Goal: Task Accomplishment & Management: Manage account settings

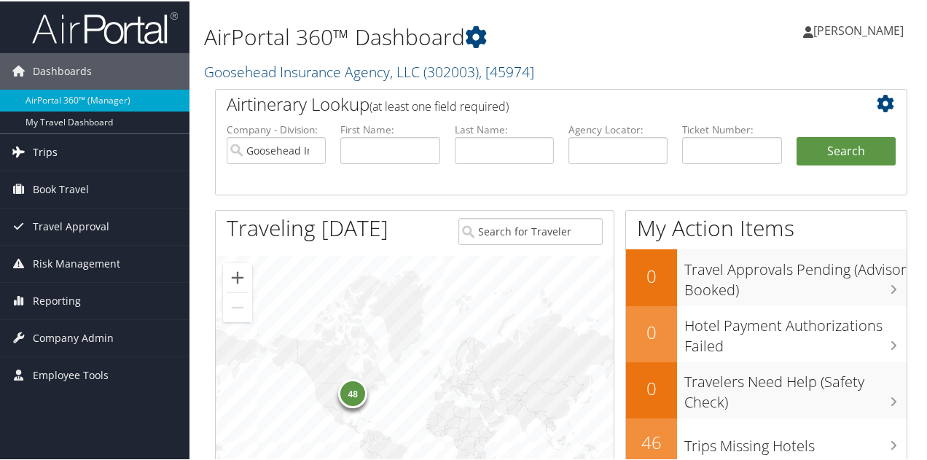
click at [49, 151] on span "Trips" at bounding box center [45, 151] width 25 height 36
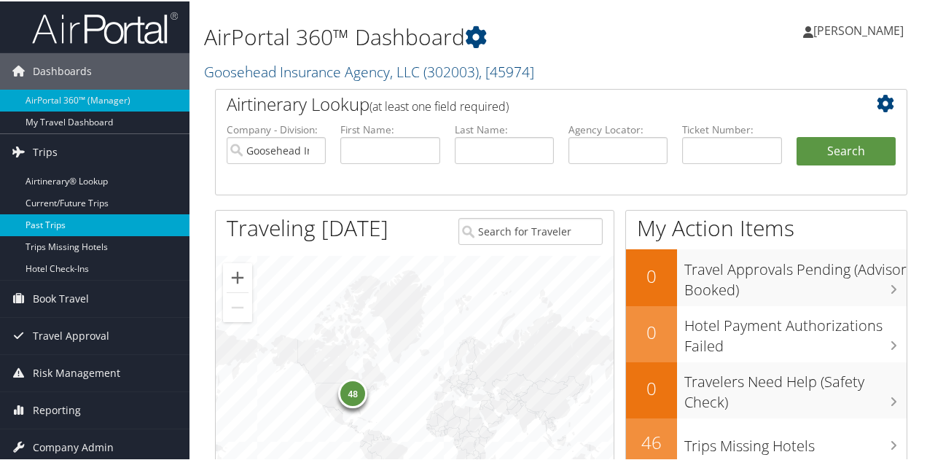
click at [52, 225] on link "Past Trips" at bounding box center [94, 224] width 189 height 22
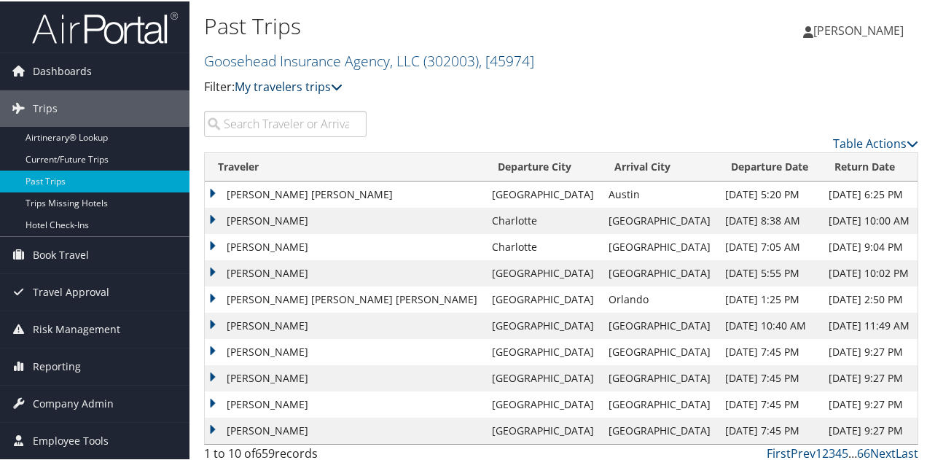
click at [302, 91] on link "My travelers trips" at bounding box center [289, 85] width 108 height 16
click at [277, 99] on link "My trips" at bounding box center [334, 107] width 192 height 25
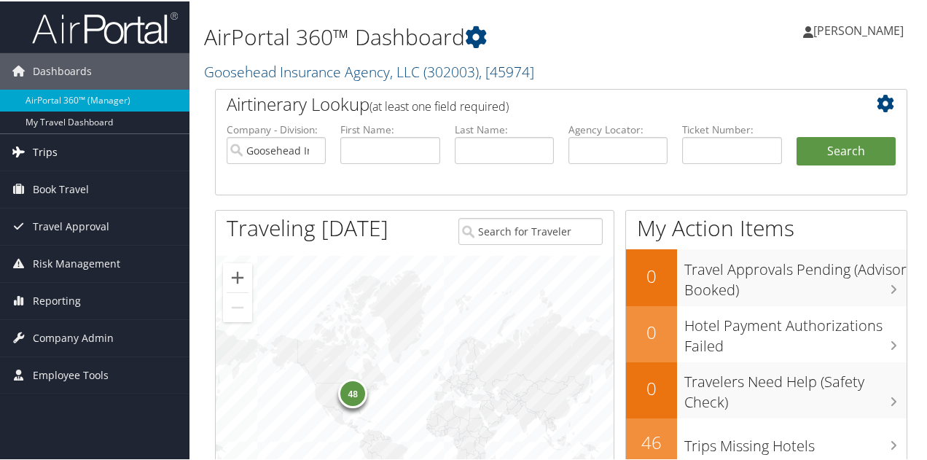
click at [60, 157] on link "Trips" at bounding box center [94, 151] width 189 height 36
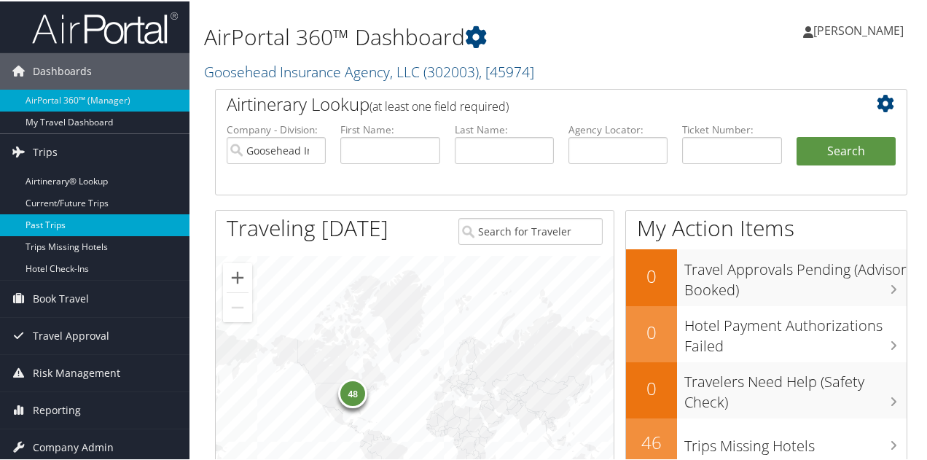
click at [64, 218] on link "Past Trips" at bounding box center [94, 224] width 189 height 22
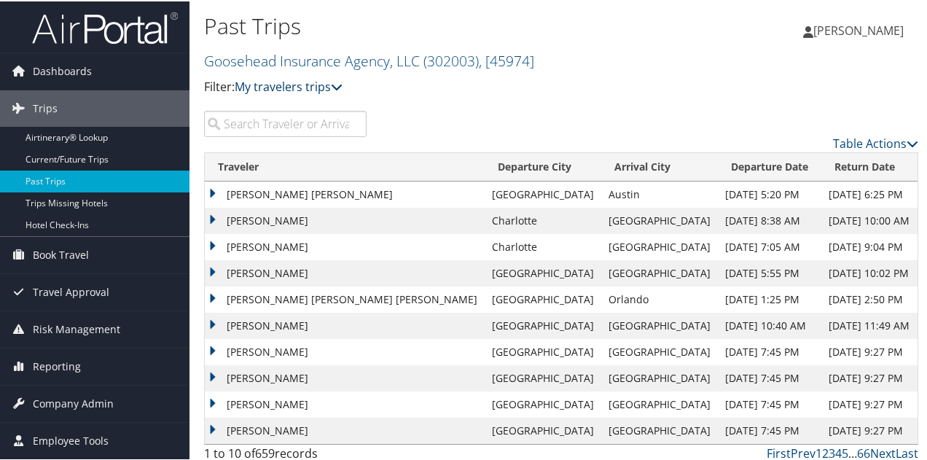
click at [263, 93] on link "My travelers trips" at bounding box center [289, 85] width 108 height 16
click at [266, 112] on link "My trips" at bounding box center [334, 107] width 192 height 25
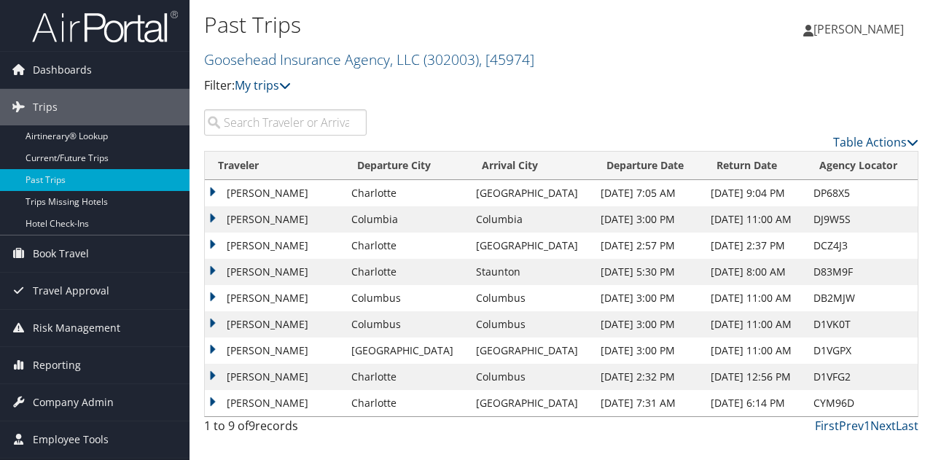
click at [214, 324] on td "[PERSON_NAME]" at bounding box center [274, 324] width 139 height 26
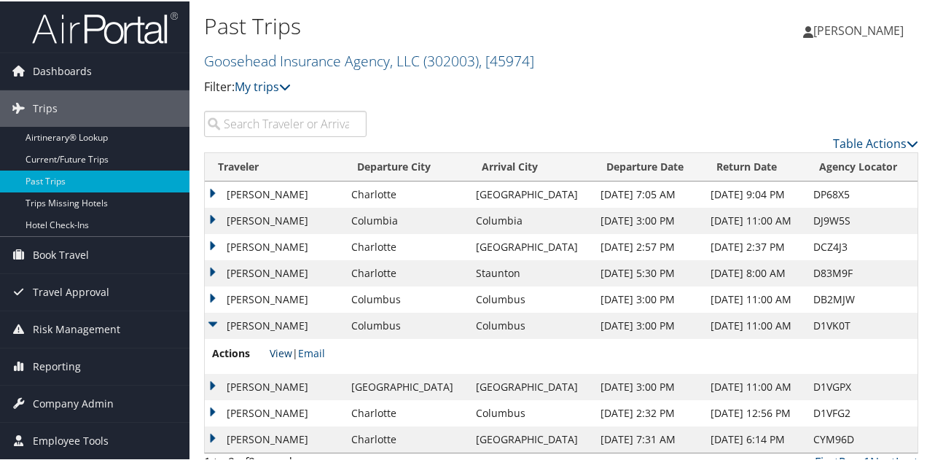
click at [283, 353] on link "View" at bounding box center [281, 352] width 23 height 14
click at [213, 380] on td "BRIDGET GRACE FITZSIMON" at bounding box center [274, 385] width 139 height 26
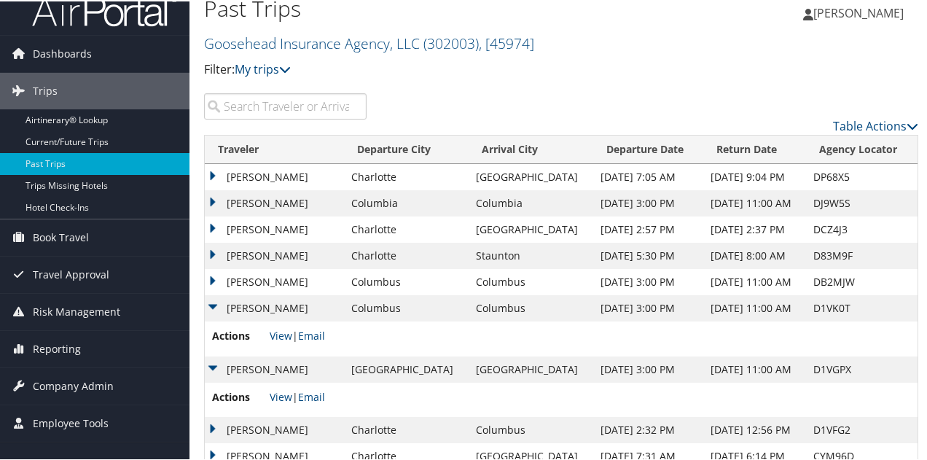
scroll to position [50, 0]
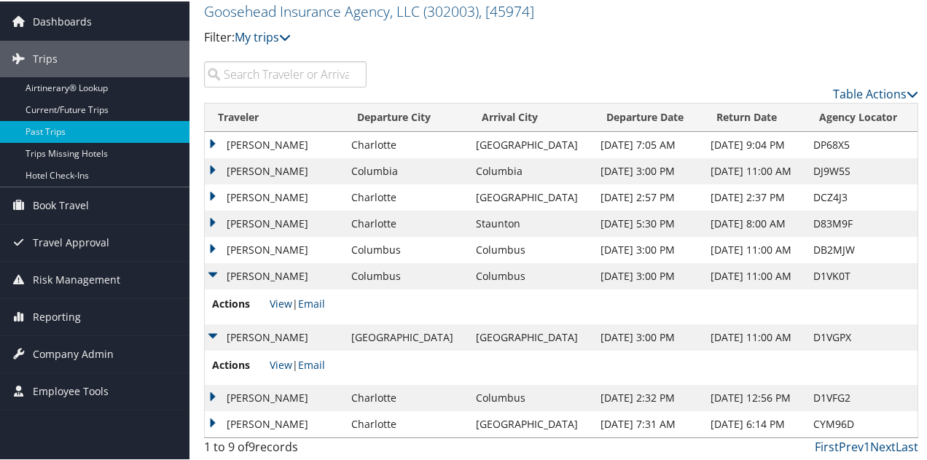
click at [217, 394] on td "[PERSON_NAME]" at bounding box center [274, 396] width 139 height 26
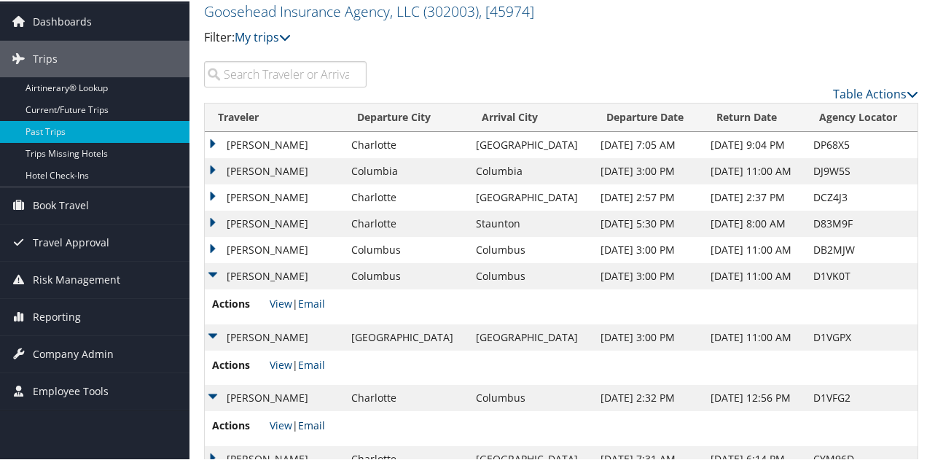
scroll to position [85, 0]
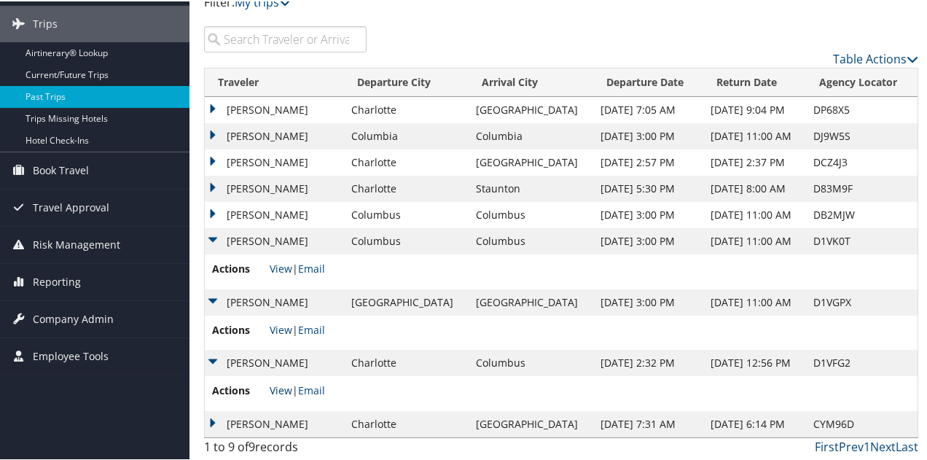
click at [283, 383] on link "View" at bounding box center [281, 389] width 23 height 14
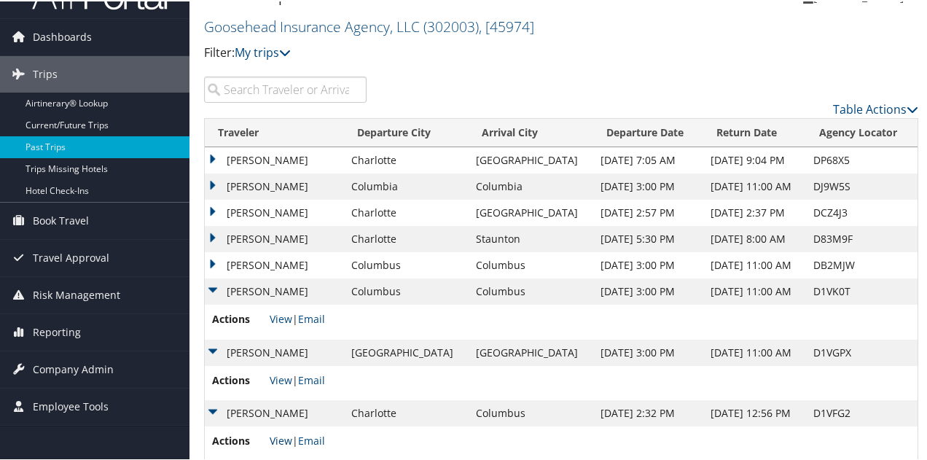
scroll to position [12, 0]
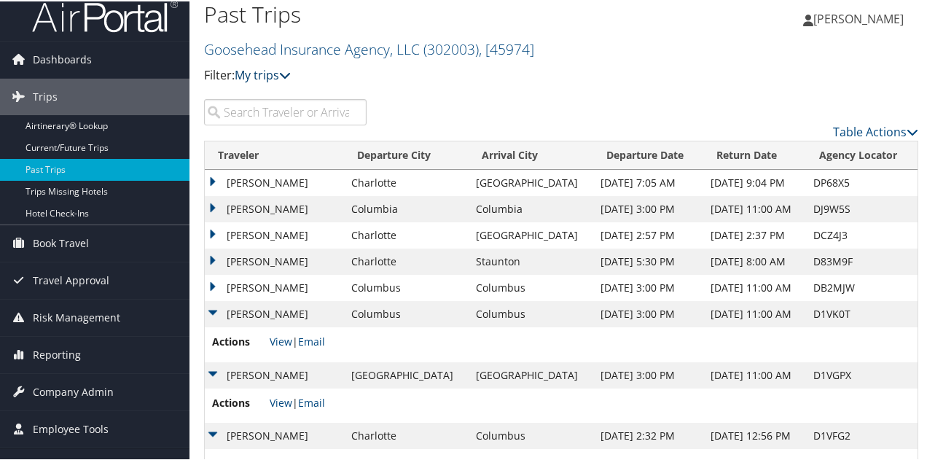
click at [273, 78] on link "My trips" at bounding box center [263, 74] width 56 height 16
click at [270, 91] on link "My travelers trips" at bounding box center [334, 96] width 192 height 25
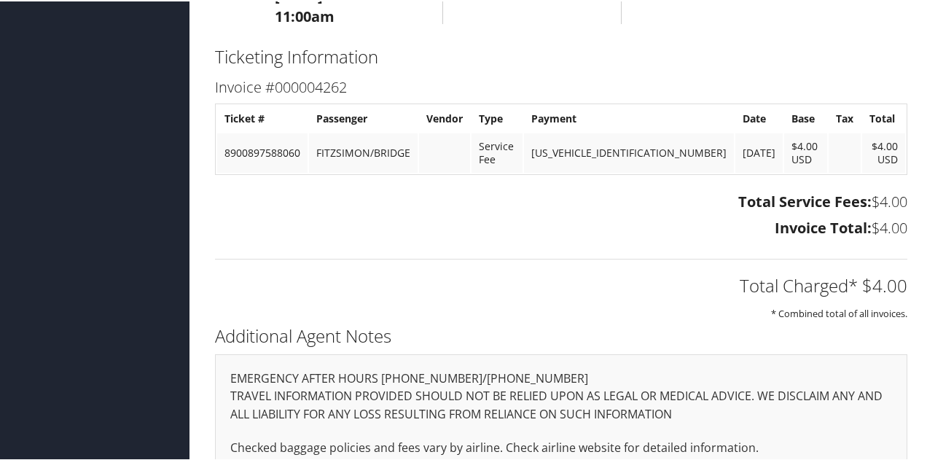
scroll to position [364, 0]
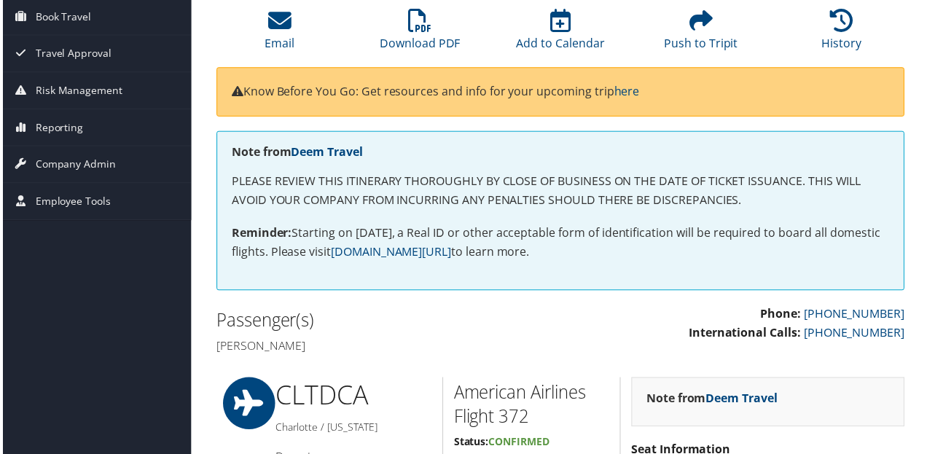
scroll to position [146, 0]
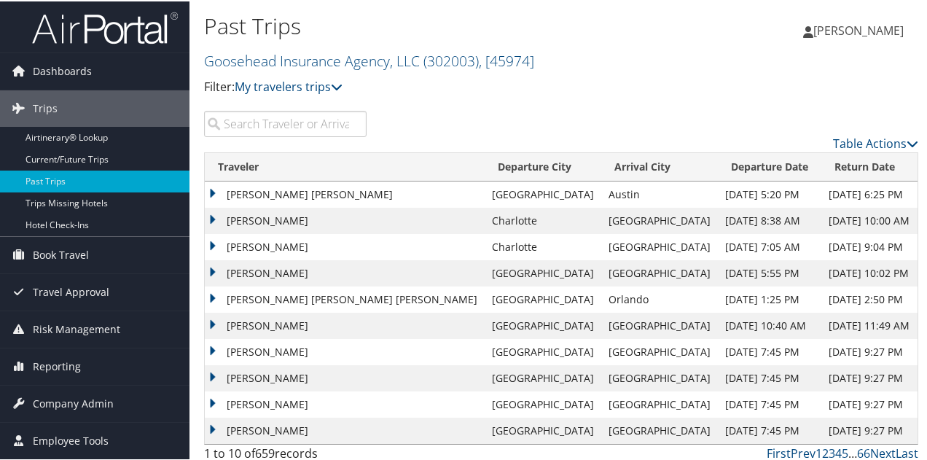
click at [282, 122] on input "search" at bounding box center [285, 122] width 163 height 26
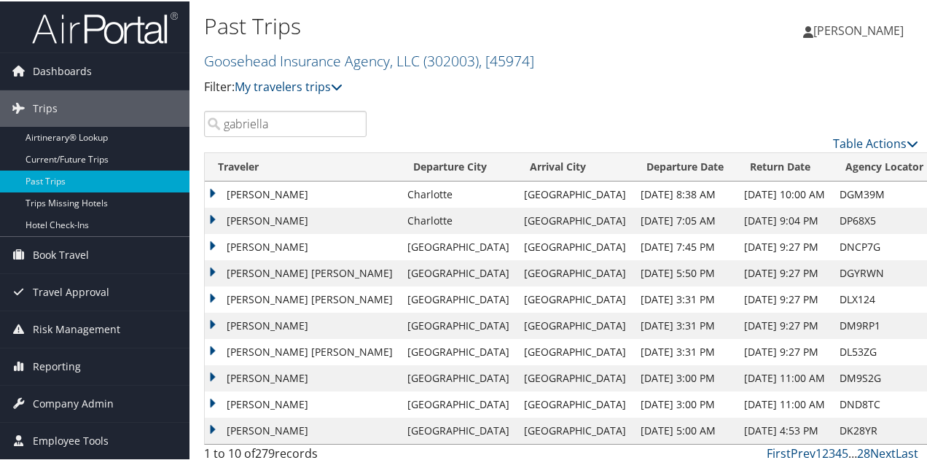
click at [325, 125] on input "gabriella" at bounding box center [285, 122] width 163 height 26
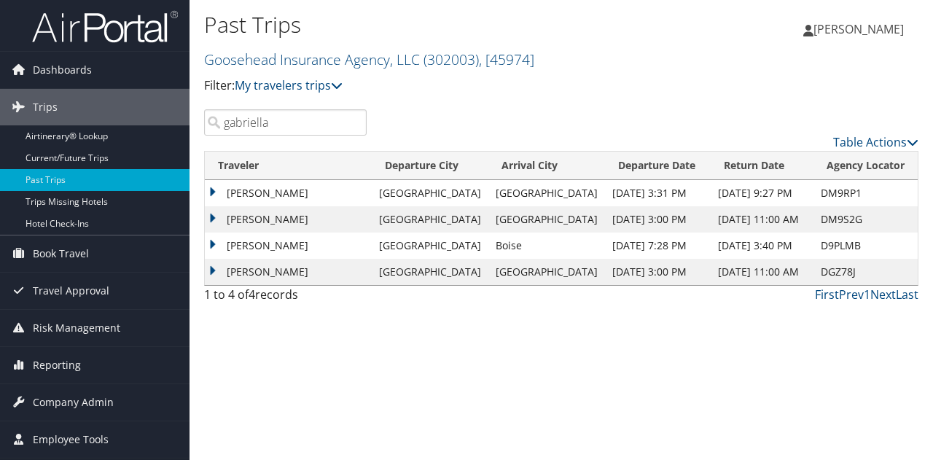
click at [214, 216] on td "GABRIELLA SCHMELZLE" at bounding box center [288, 219] width 167 height 26
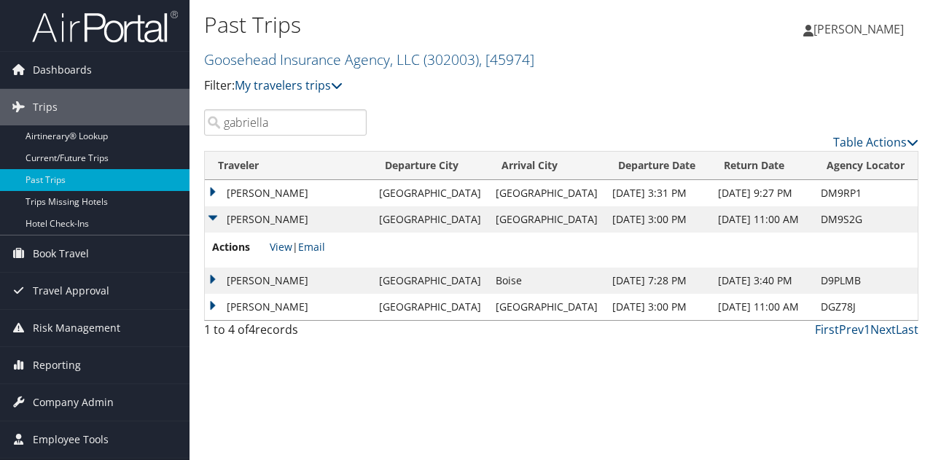
click at [208, 192] on td "GABRIELLA SCHMELZLE" at bounding box center [288, 193] width 167 height 26
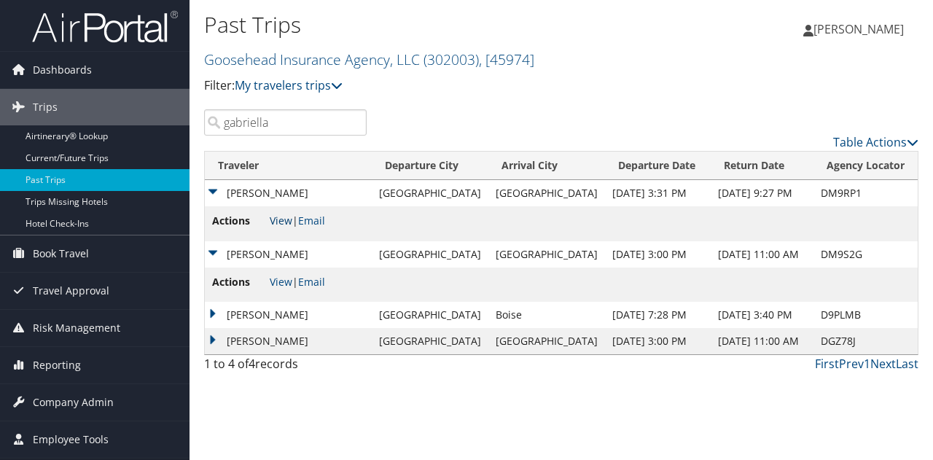
click at [279, 224] on link "View" at bounding box center [281, 221] width 23 height 14
click at [270, 120] on input "gabriella" at bounding box center [285, 122] width 163 height 26
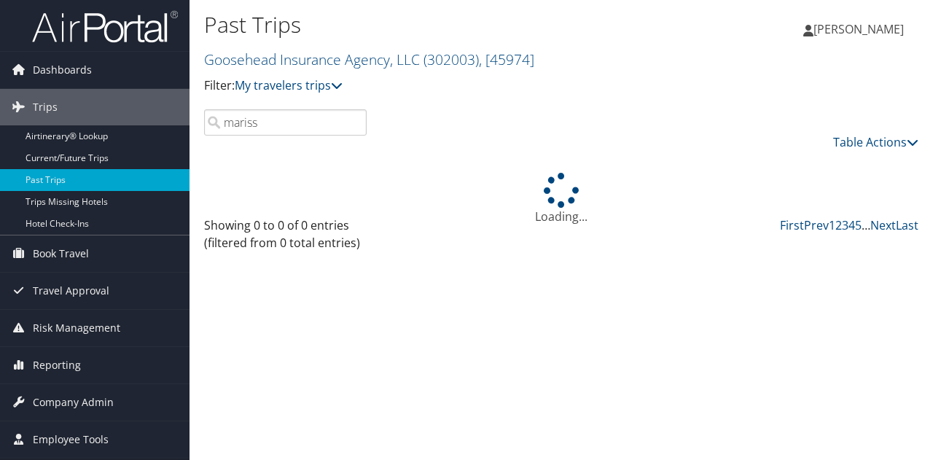
type input "marissa"
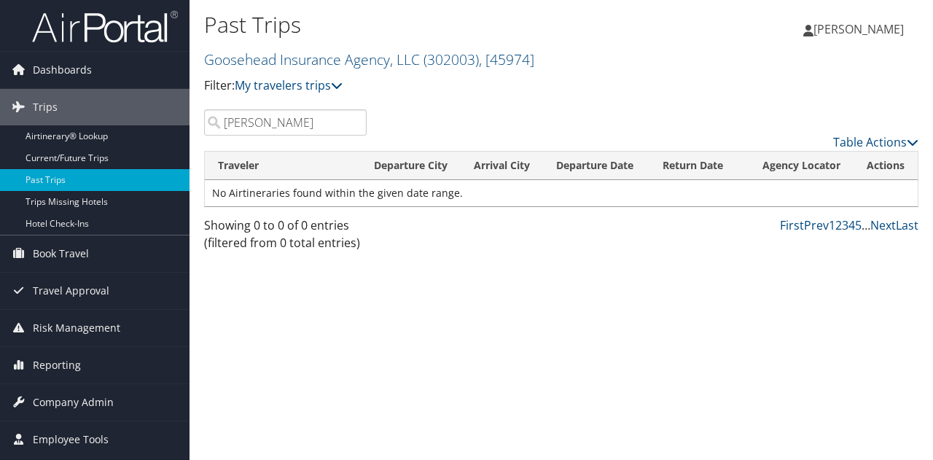
click at [354, 119] on input "marissa" at bounding box center [285, 122] width 163 height 26
type input "noble"
click at [356, 124] on input "noble" at bounding box center [285, 122] width 163 height 26
click at [356, 124] on input "search" at bounding box center [285, 122] width 163 height 26
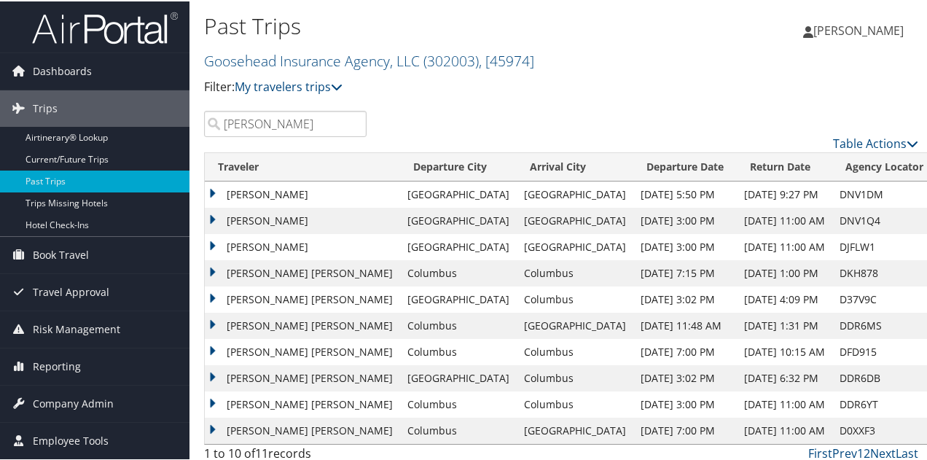
click at [214, 187] on td "BROOKE SCHIFFBAUER" at bounding box center [302, 193] width 195 height 26
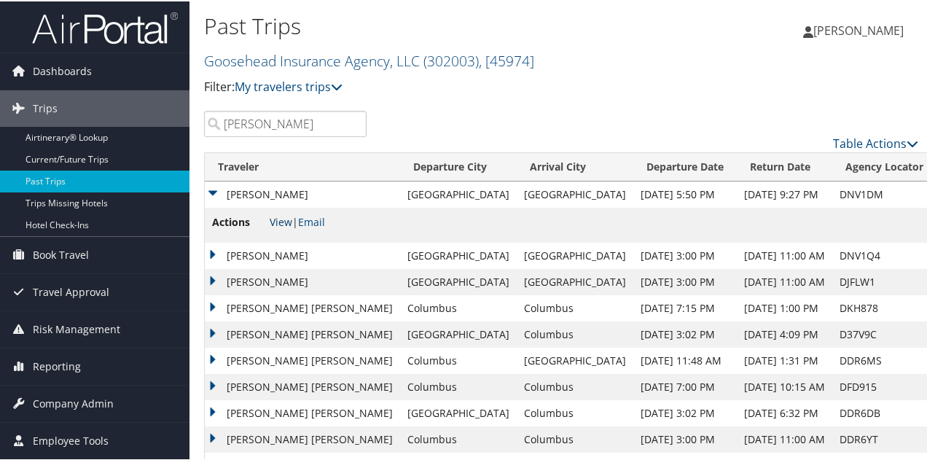
click at [278, 222] on link "View" at bounding box center [281, 221] width 23 height 14
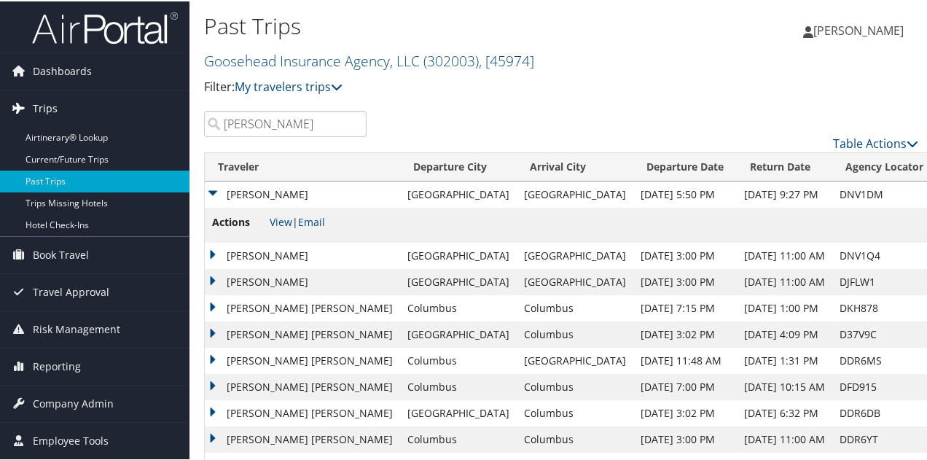
drag, startPoint x: 273, startPoint y: 128, endPoint x: 144, endPoint y: 112, distance: 130.1
click at [144, 112] on div "Dashboards AirPortal 360™ (Manager) My Travel Dashboard Trips Airtinerary® Look…" at bounding box center [466, 251] width 933 height 503
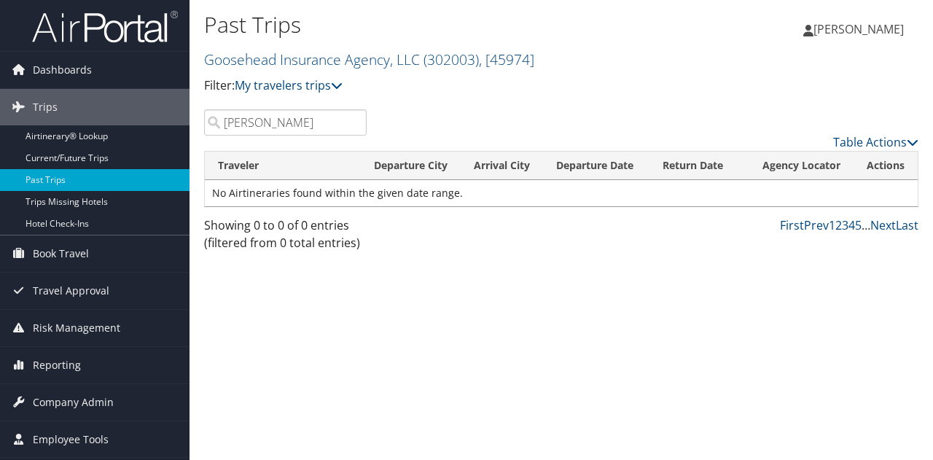
click at [223, 126] on input "jake ferritto" at bounding box center [285, 122] width 163 height 26
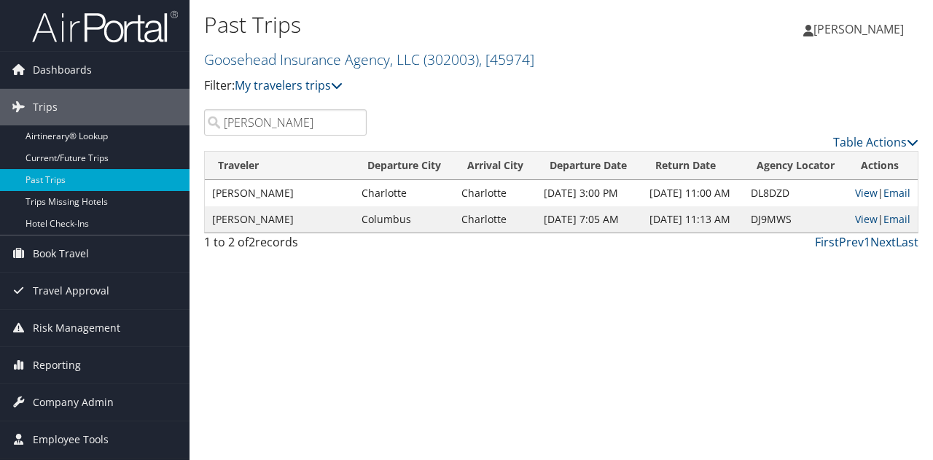
type input "ferritto"
click at [243, 187] on td "JACOB FERRITTO" at bounding box center [279, 193] width 149 height 26
click at [867, 195] on link "View" at bounding box center [866, 193] width 23 height 14
drag, startPoint x: 337, startPoint y: 82, endPoint x: 337, endPoint y: 91, distance: 8.7
click at [337, 82] on icon at bounding box center [337, 85] width 12 height 12
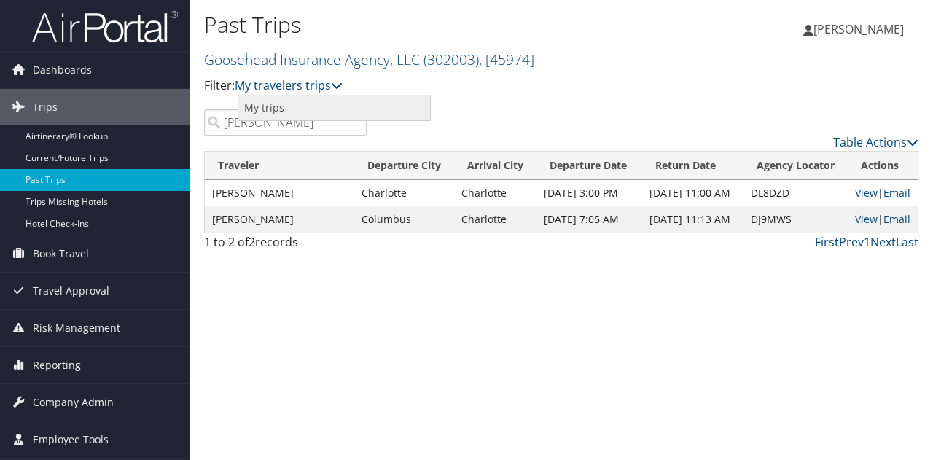
click at [300, 104] on link "My trips" at bounding box center [334, 107] width 192 height 25
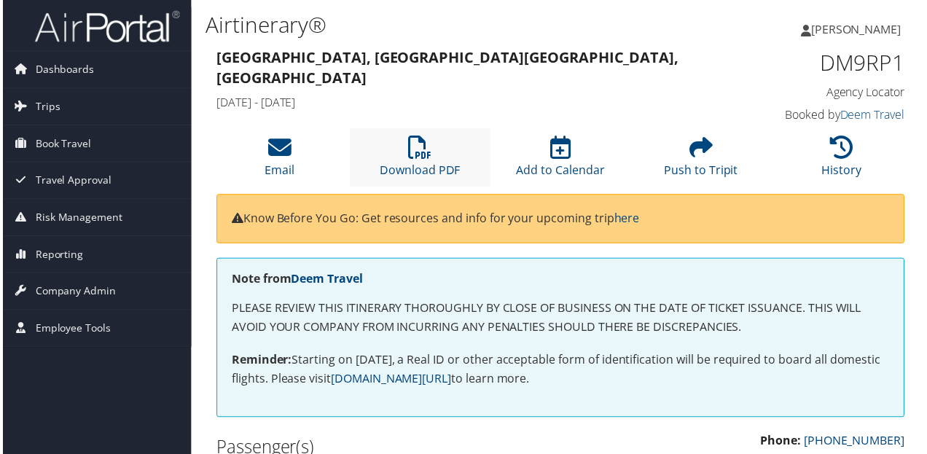
click at [396, 156] on li "Download PDF" at bounding box center [419, 158] width 141 height 59
click at [440, 190] on div "Email Download PDF Add to Calendar Push to Tripit History" at bounding box center [561, 162] width 714 height 66
drag, startPoint x: 437, startPoint y: 163, endPoint x: 682, endPoint y: 262, distance: 263.9
click at [437, 163] on link "Download PDF" at bounding box center [420, 161] width 81 height 35
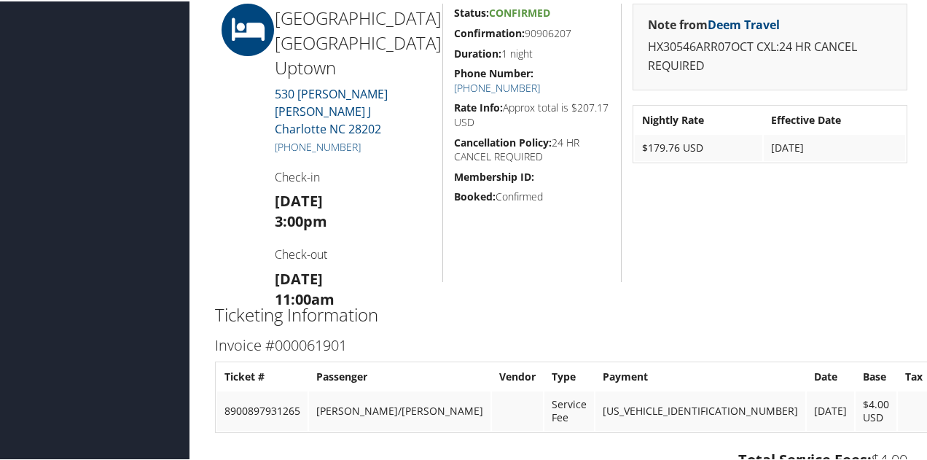
scroll to position [292, 0]
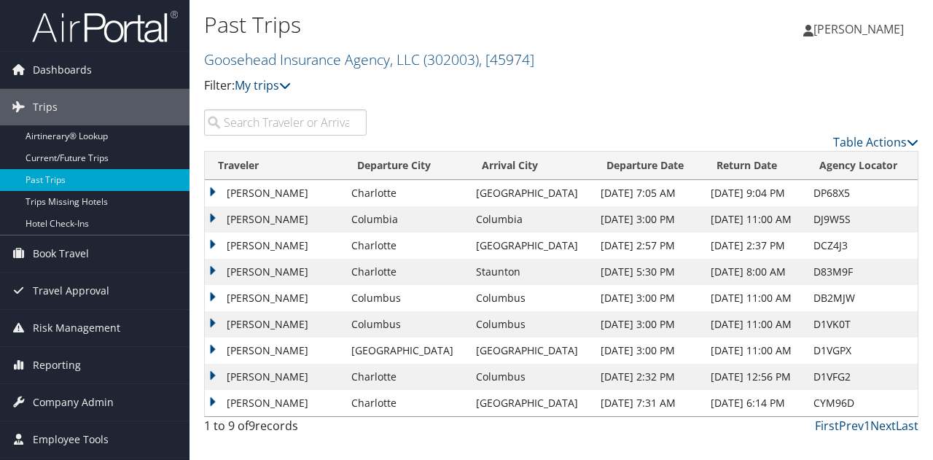
click at [210, 196] on td "[PERSON_NAME]" at bounding box center [274, 193] width 139 height 26
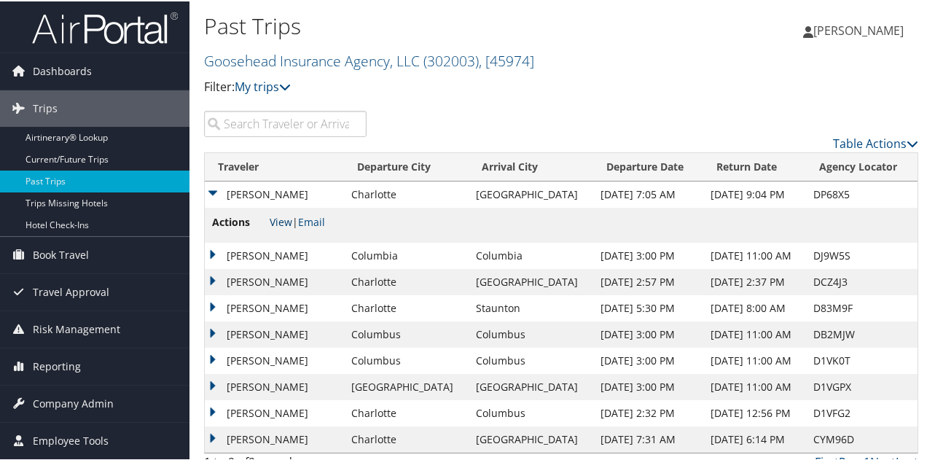
click at [280, 222] on link "View" at bounding box center [281, 221] width 23 height 14
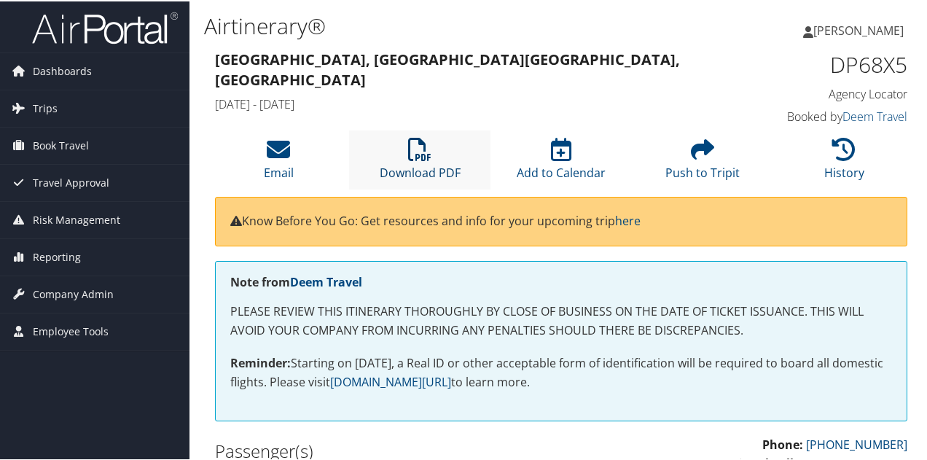
click at [431, 176] on link "Download PDF" at bounding box center [420, 161] width 81 height 35
